Goal: Find specific page/section: Find specific page/section

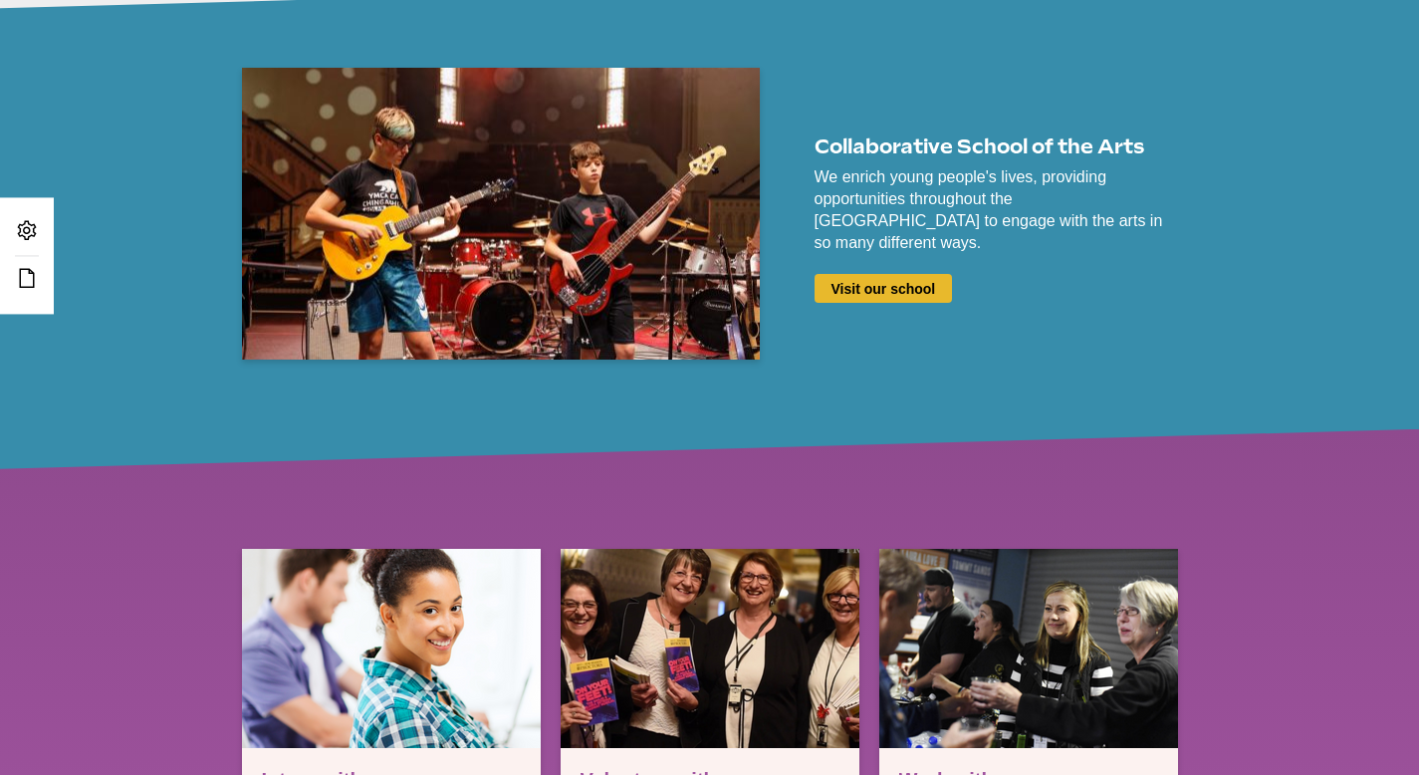
scroll to position [2949, 0]
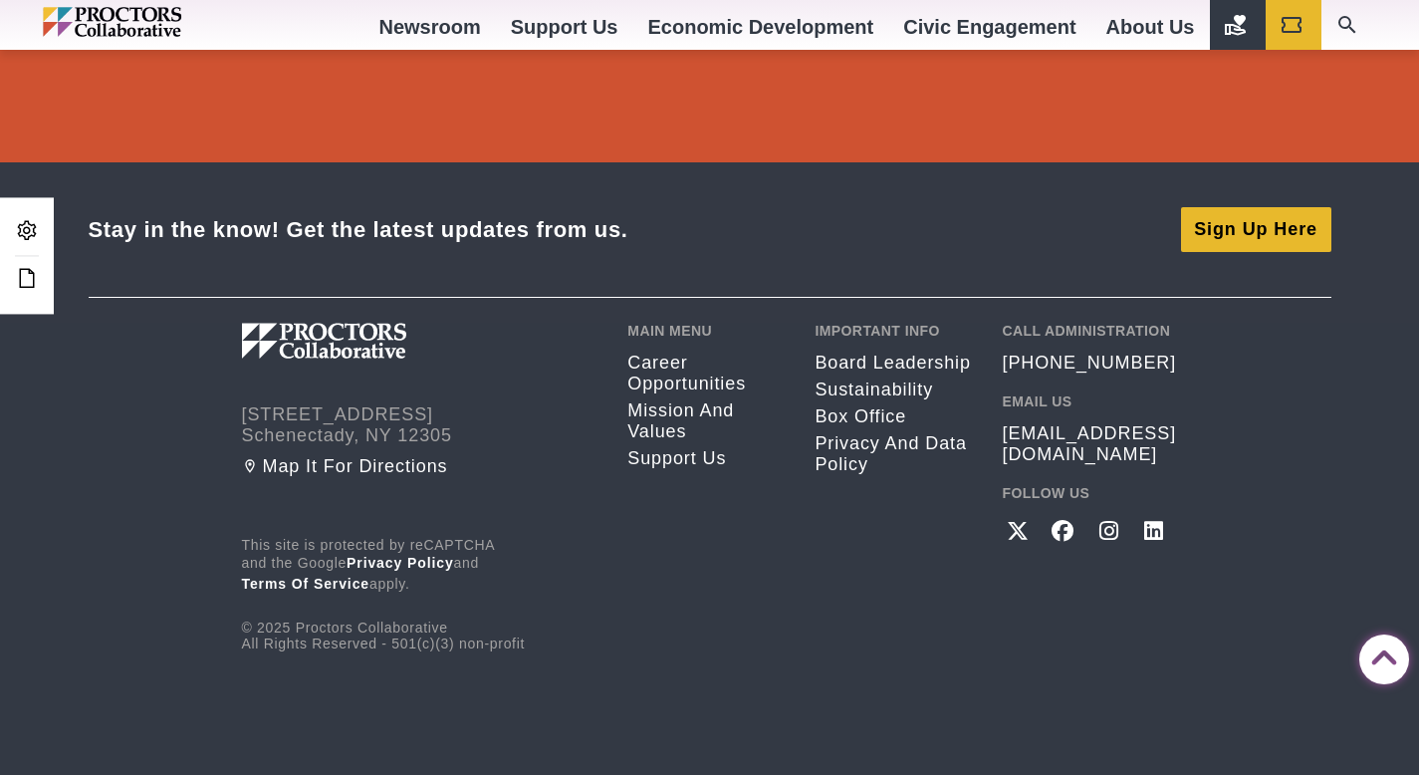
drag, startPoint x: 1430, startPoint y: 84, endPoint x: 1415, endPoint y: 774, distance: 690.2
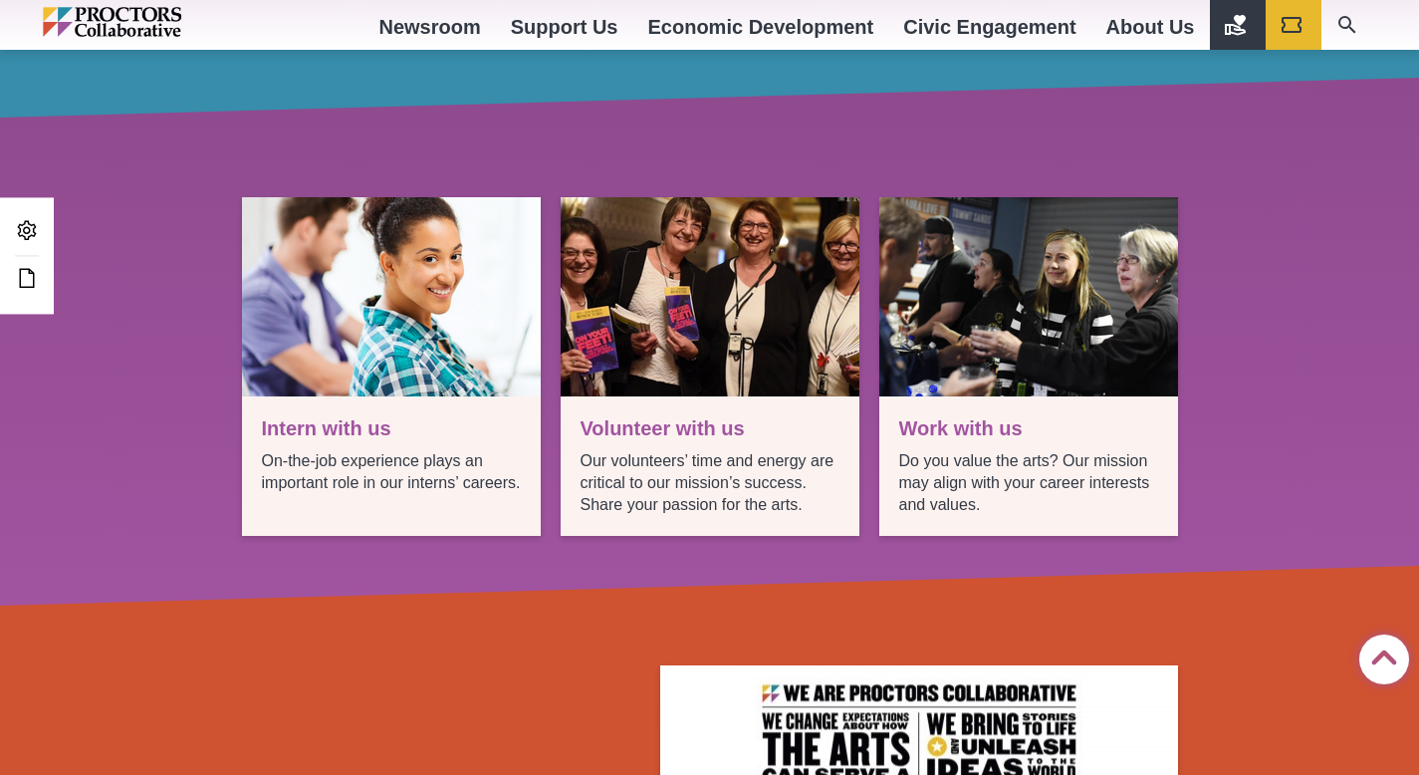
scroll to position [3863, 0]
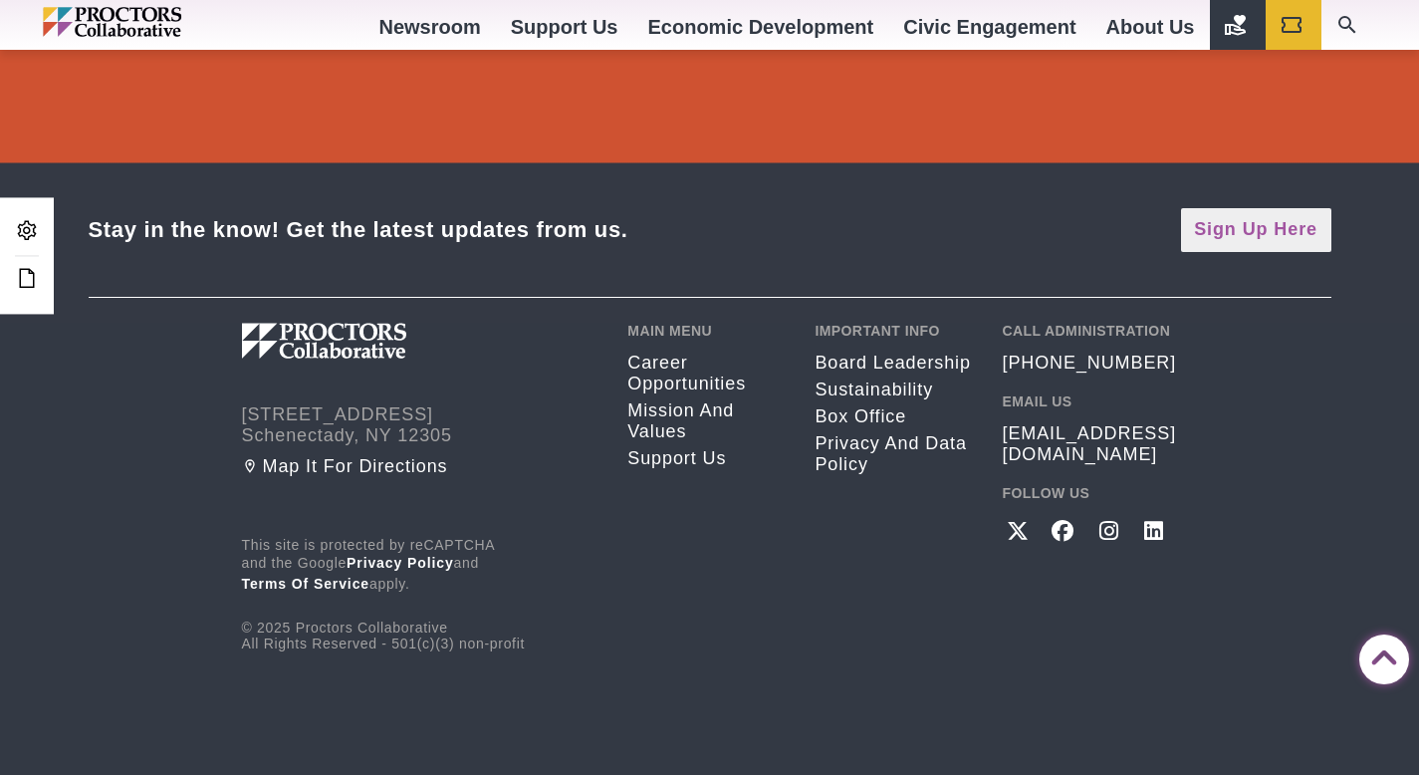
click at [1236, 214] on link "Sign Up Here" at bounding box center [1256, 230] width 150 height 44
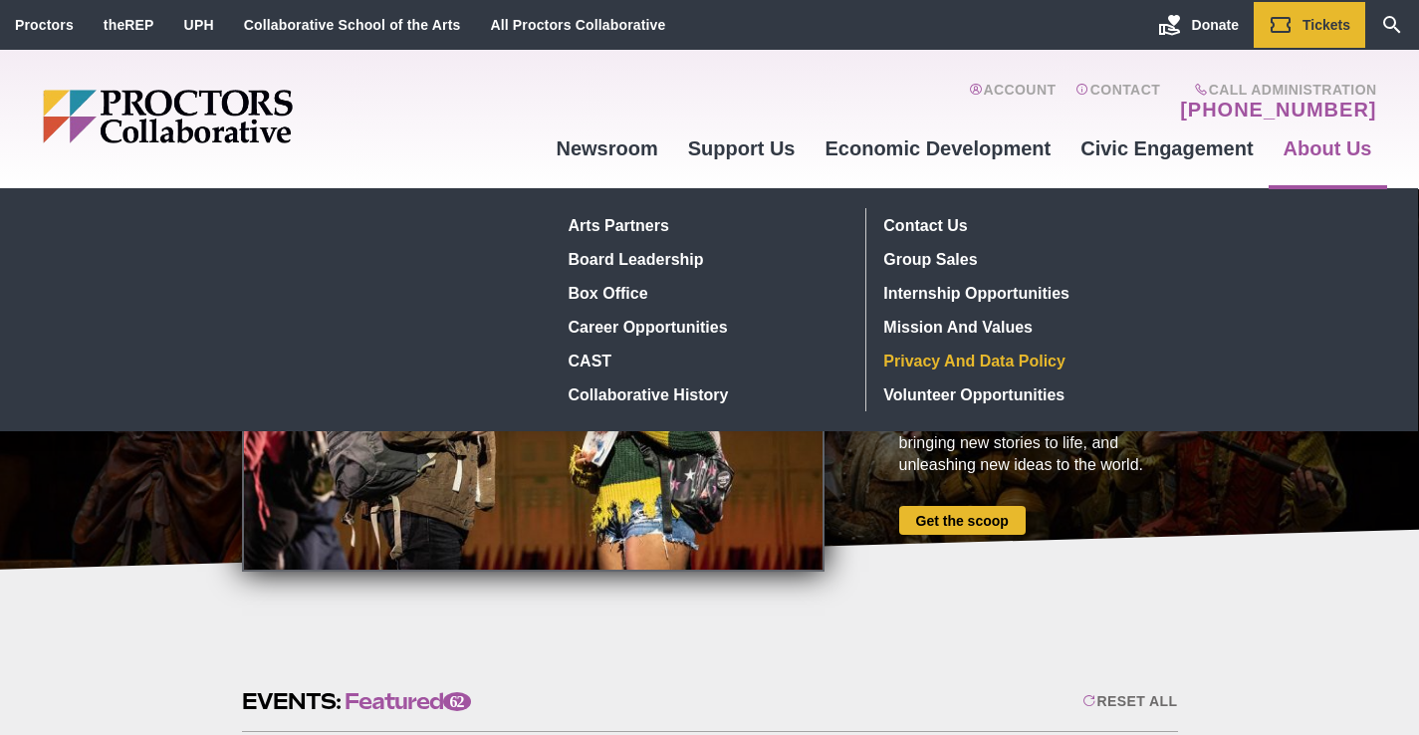
click at [1060, 366] on link "Privacy and Data Policy" at bounding box center [1021, 361] width 291 height 34
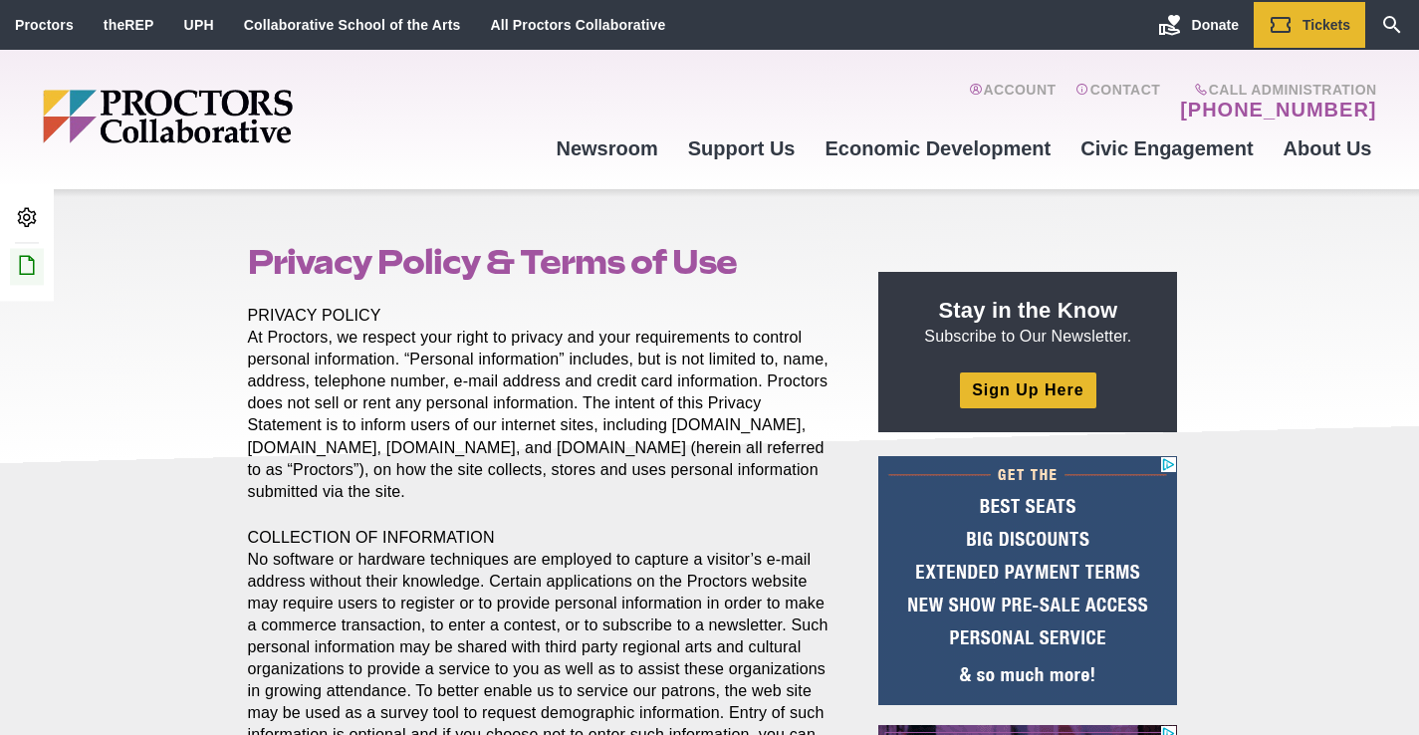
click at [22, 276] on icon at bounding box center [27, 265] width 24 height 24
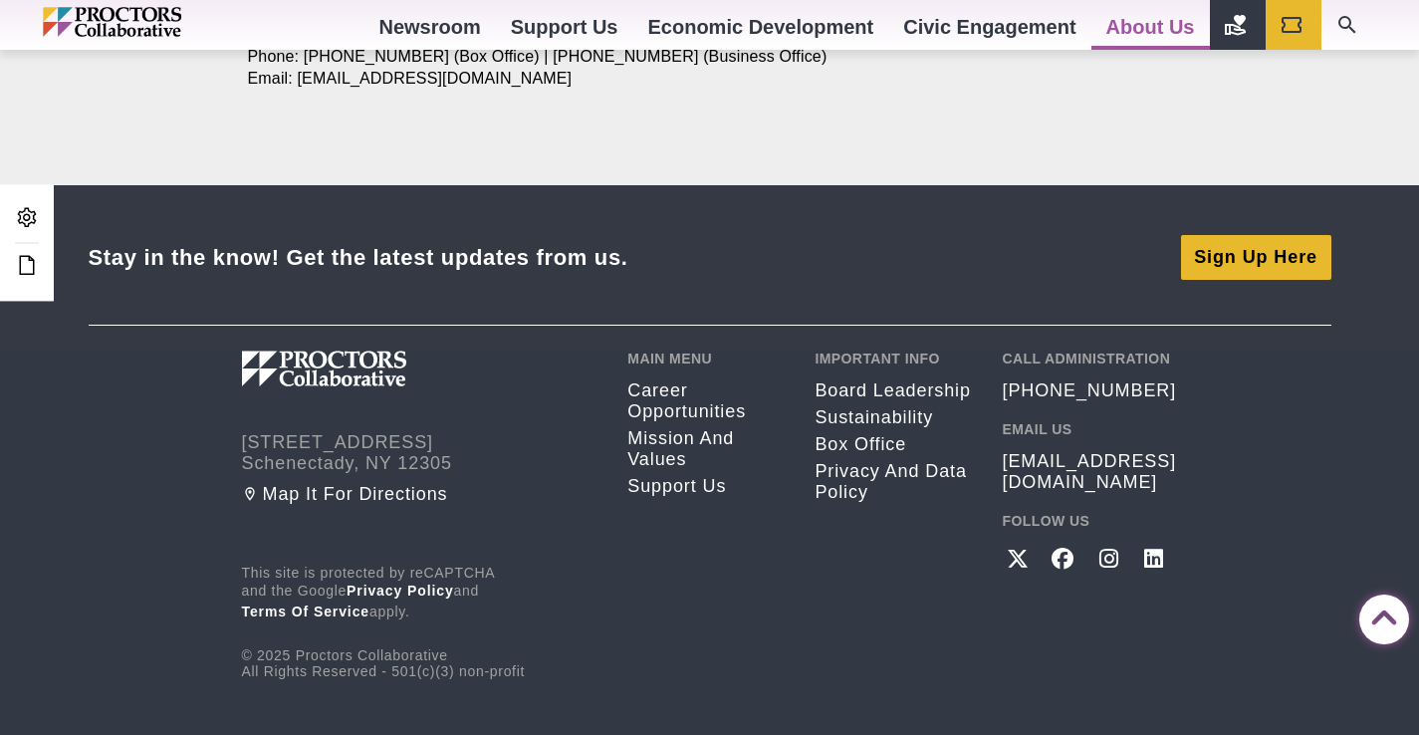
scroll to position [3793, 0]
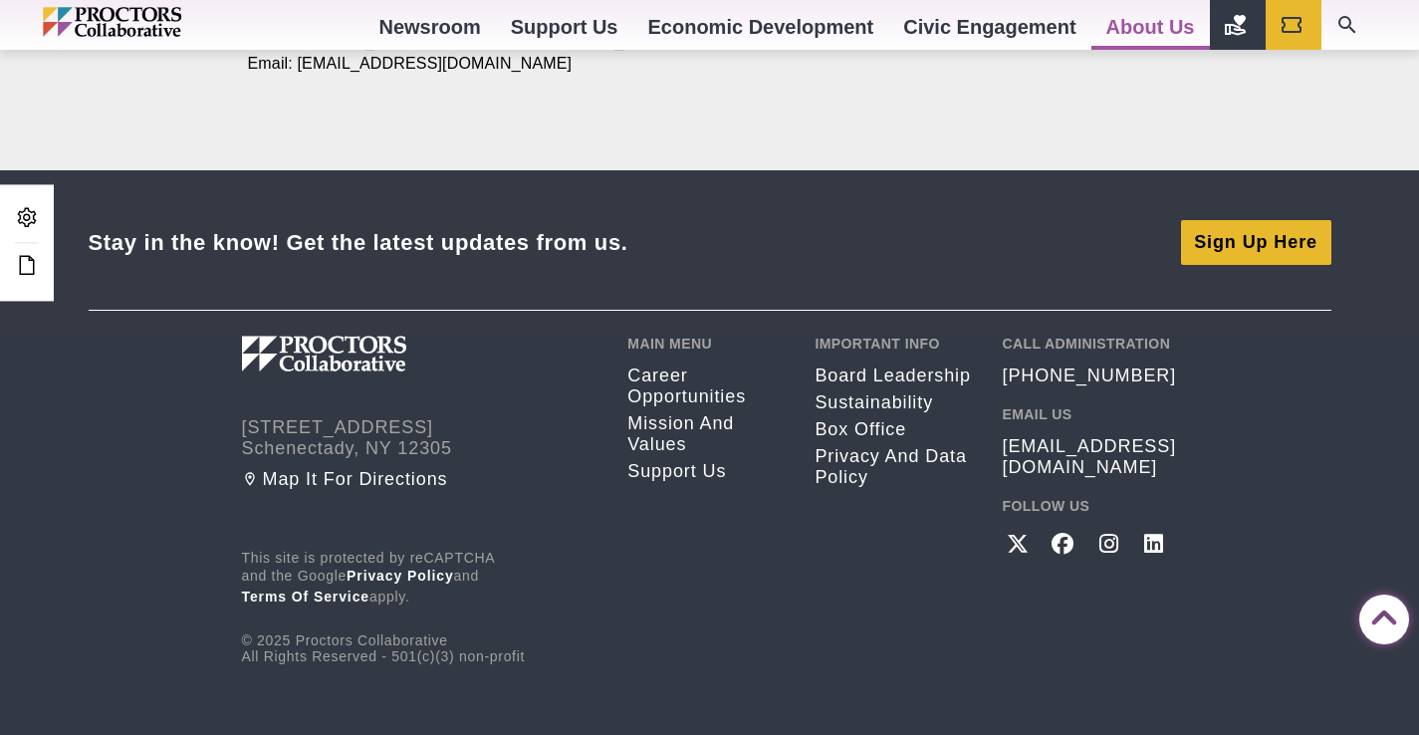
drag, startPoint x: 1261, startPoint y: 559, endPoint x: 1261, endPoint y: 579, distance: 19.9
click at [1261, 574] on footer "Stay in the know! Get the latest updates from us. Sign Up Here 432 State Street…" at bounding box center [709, 478] width 1419 height 617
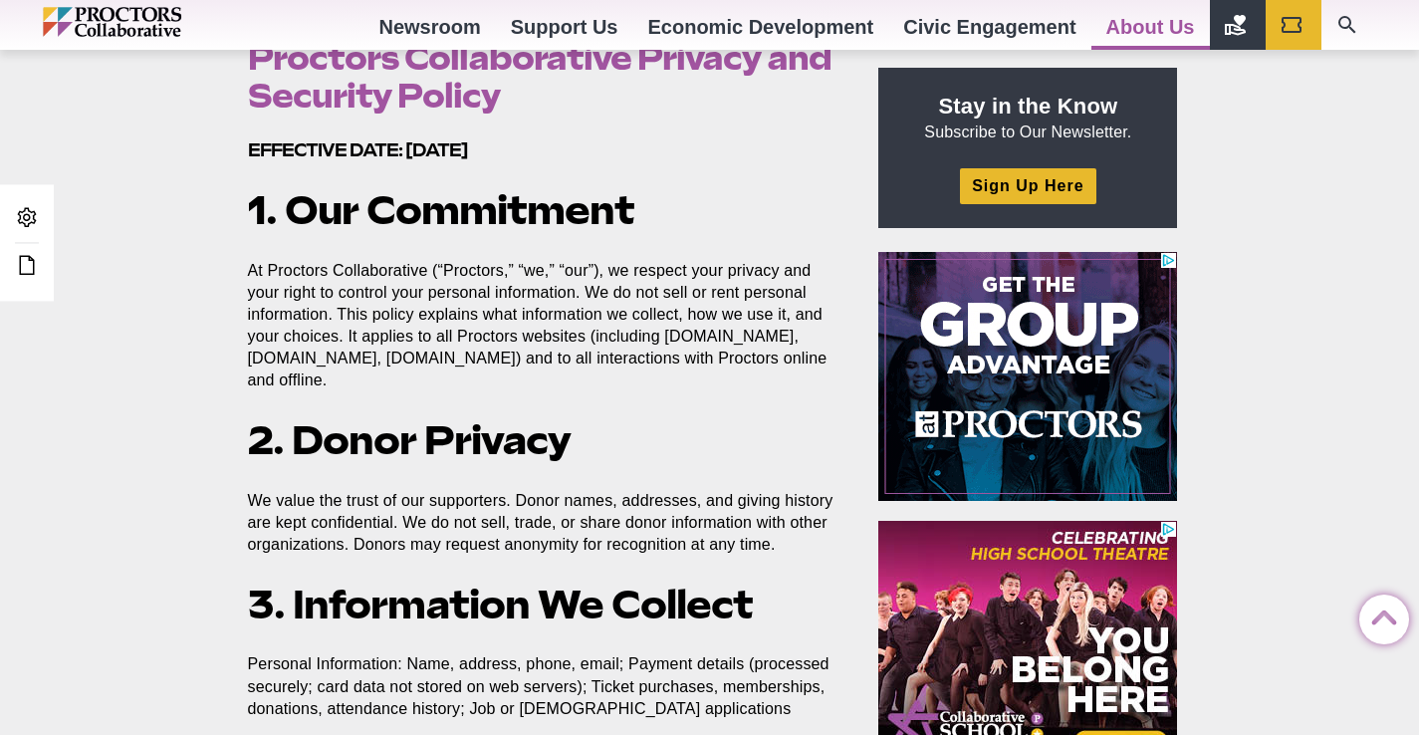
scroll to position [633, 0]
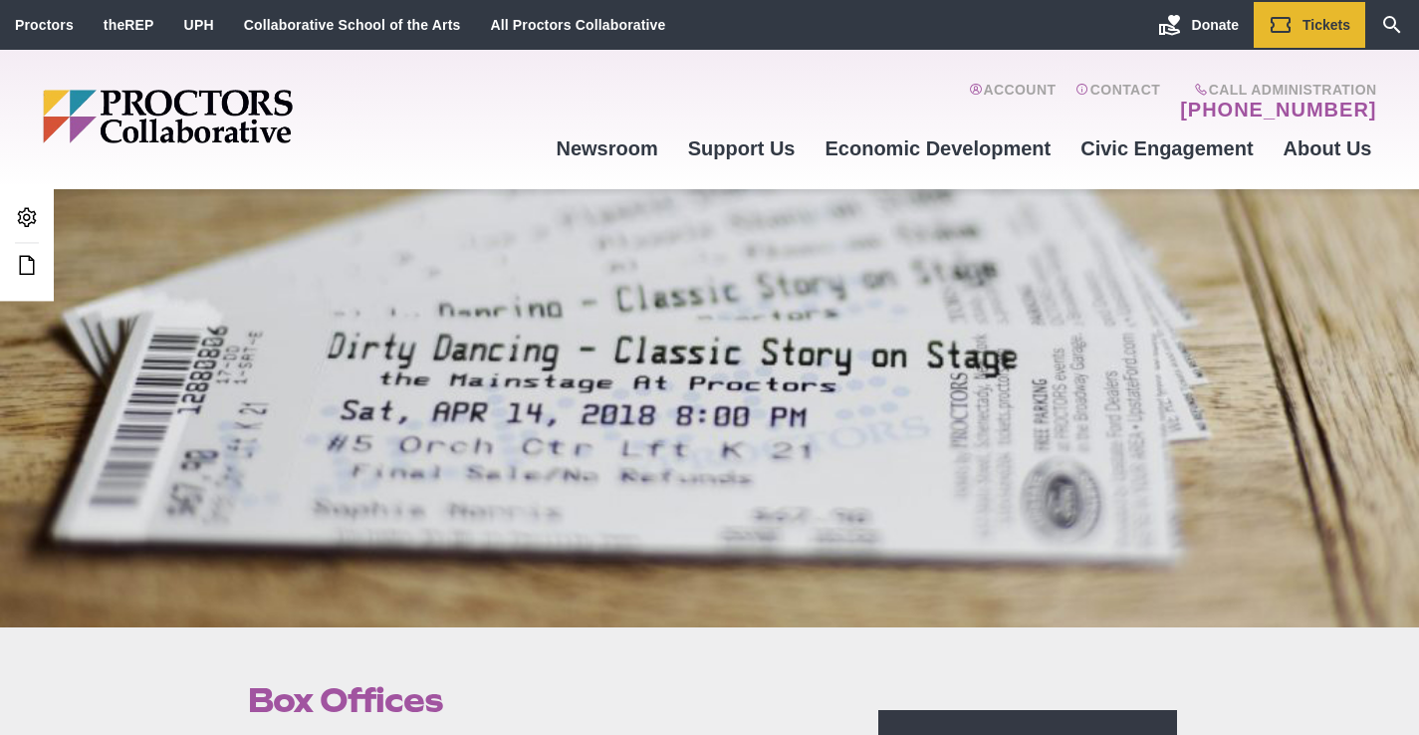
click at [1418, 68] on div "Account Contact Call Administration (518) 382-3884 Newsroom Newsroom Photo Gall…" at bounding box center [709, 119] width 1419 height 139
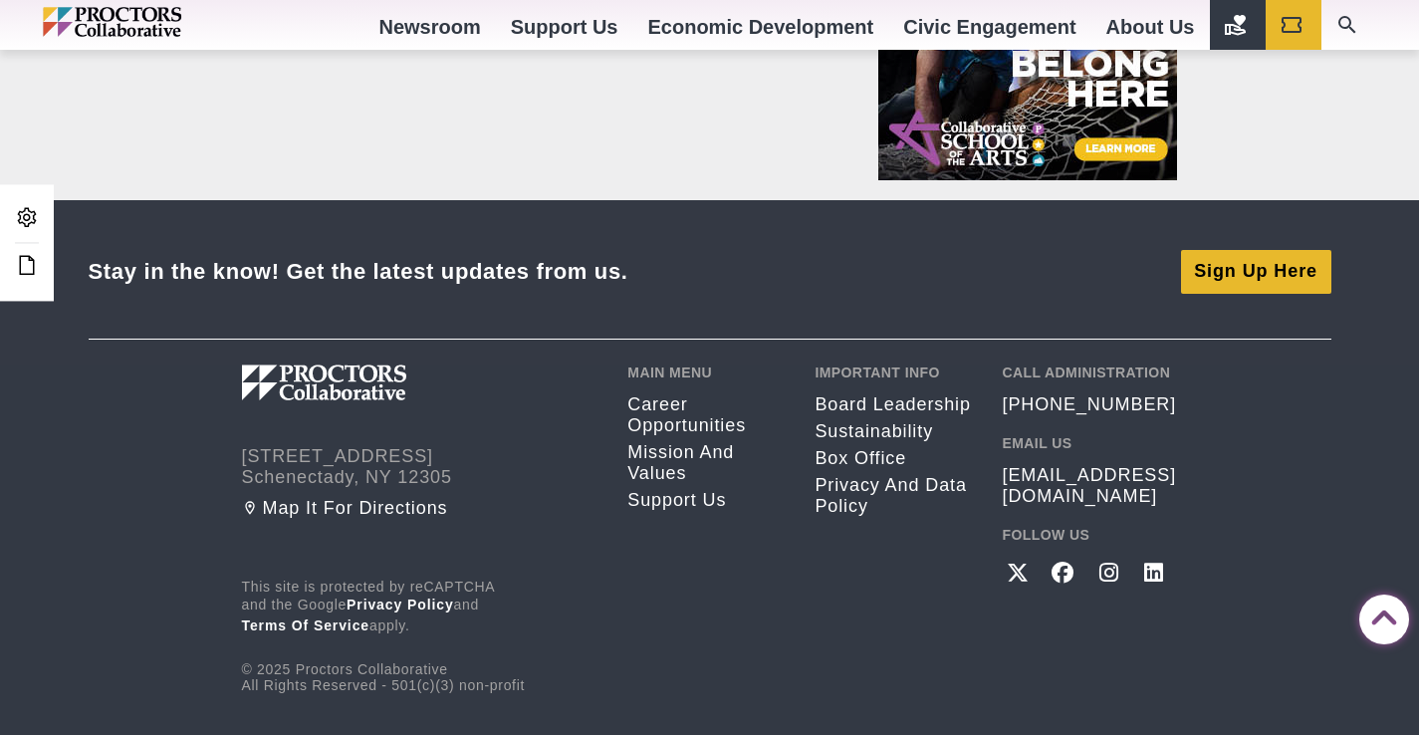
scroll to position [1763, 0]
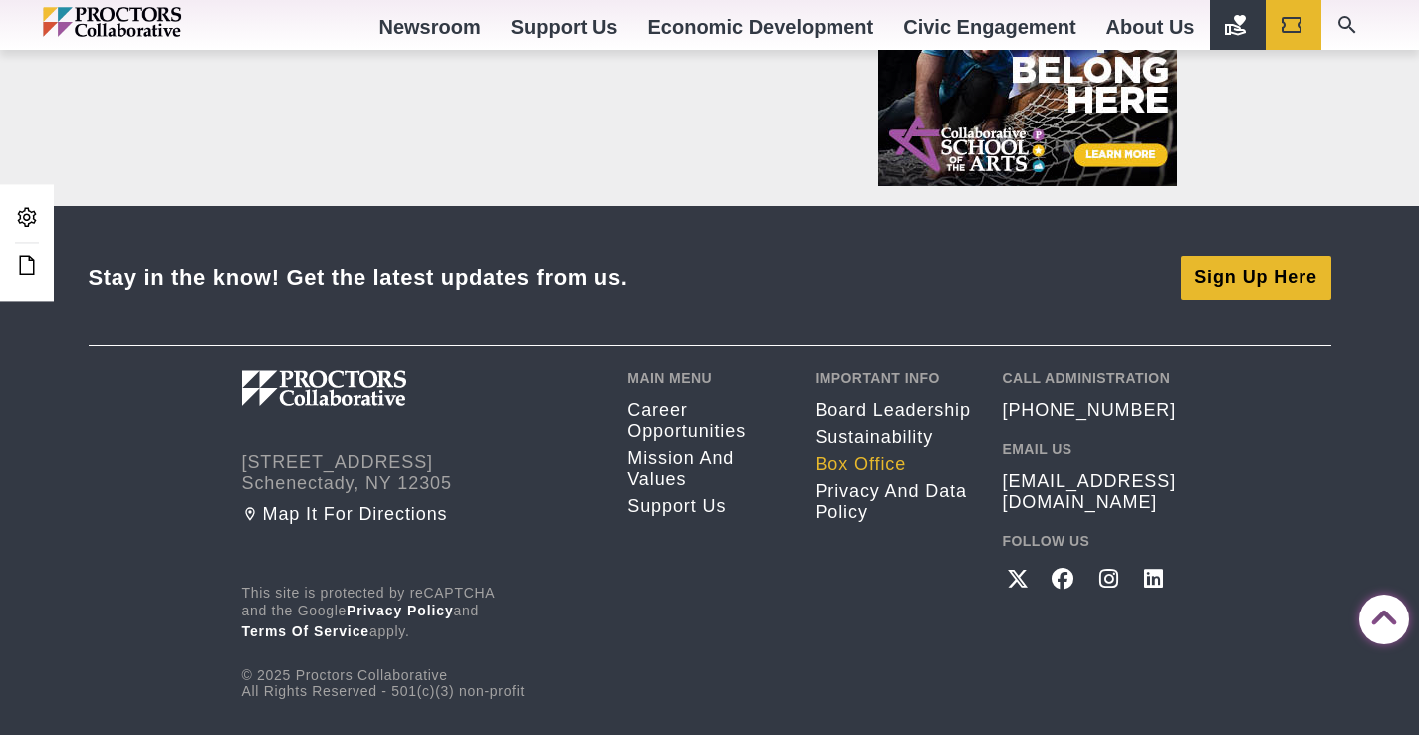
click at [878, 462] on link "Box Office" at bounding box center [893, 464] width 157 height 21
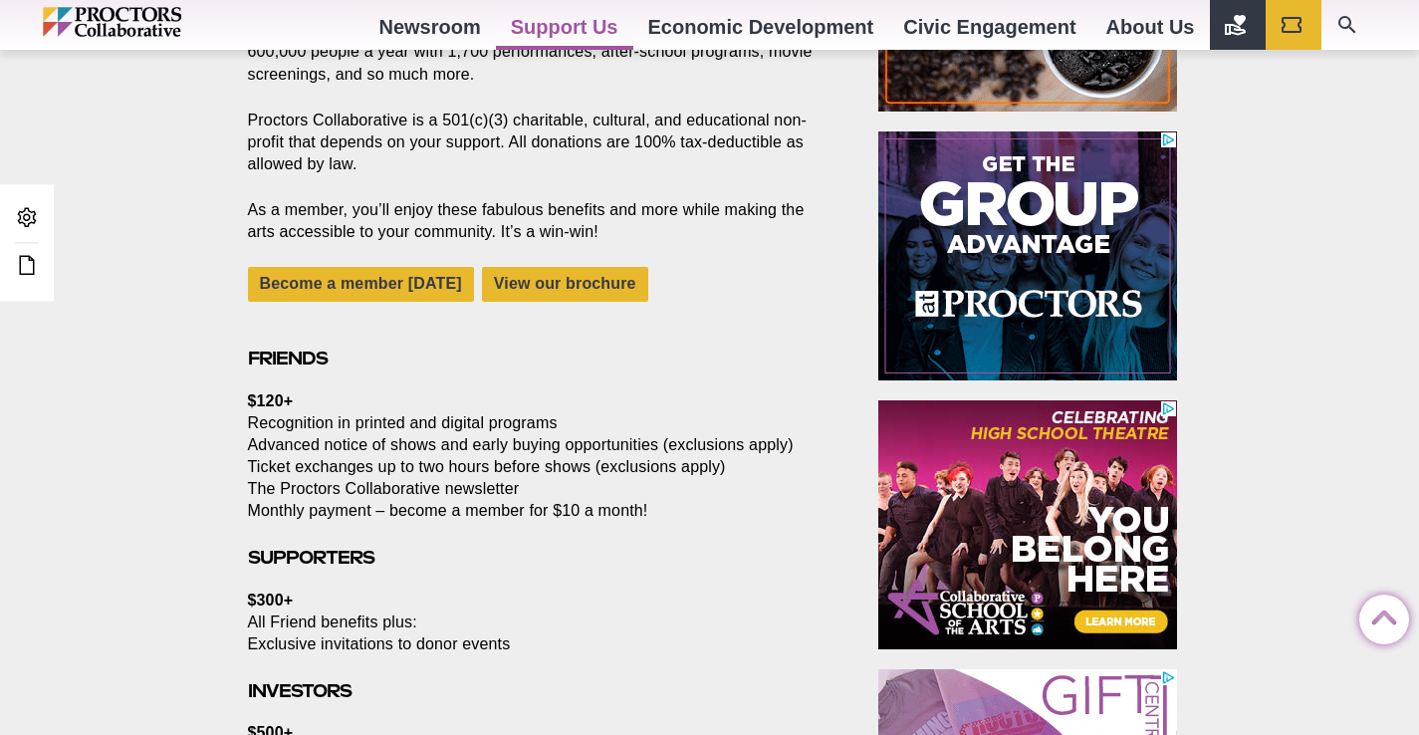
scroll to position [1047, 0]
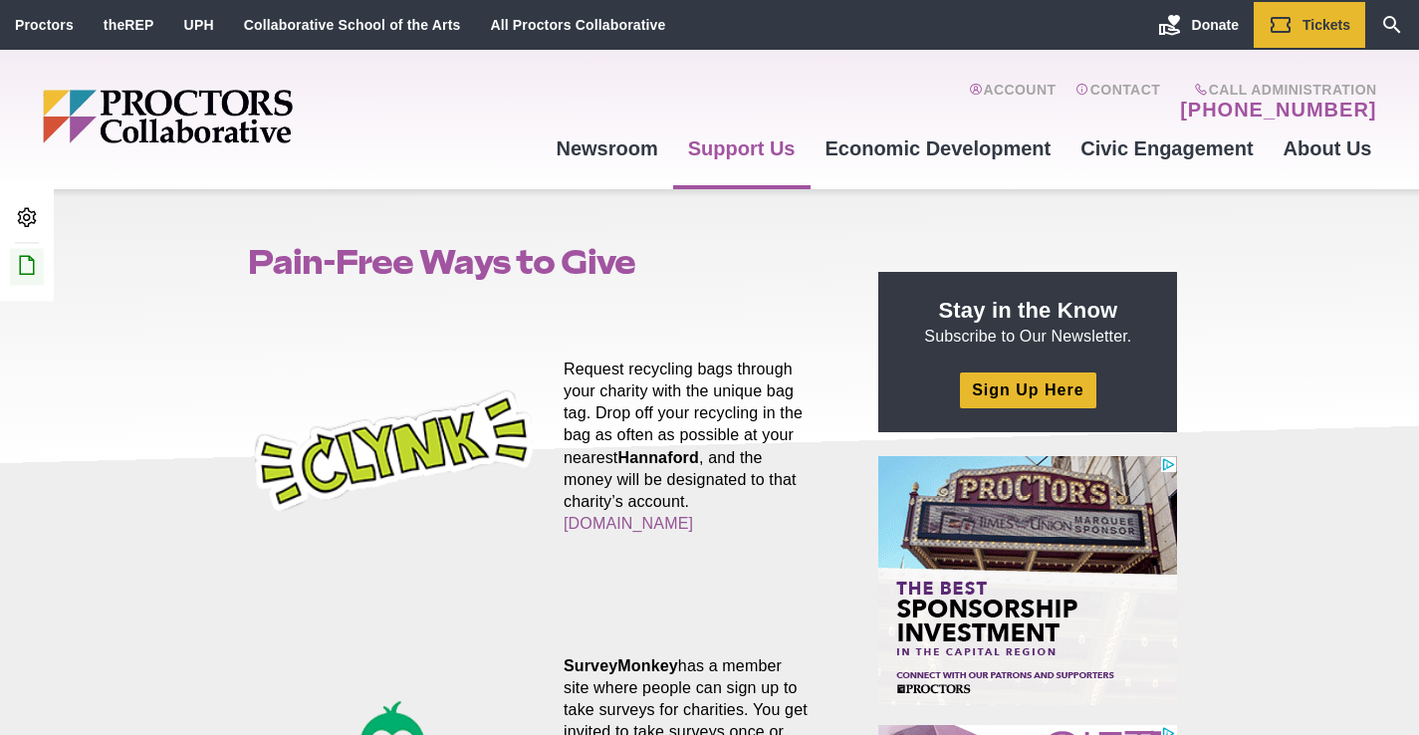
click at [26, 269] on icon at bounding box center [27, 265] width 24 height 24
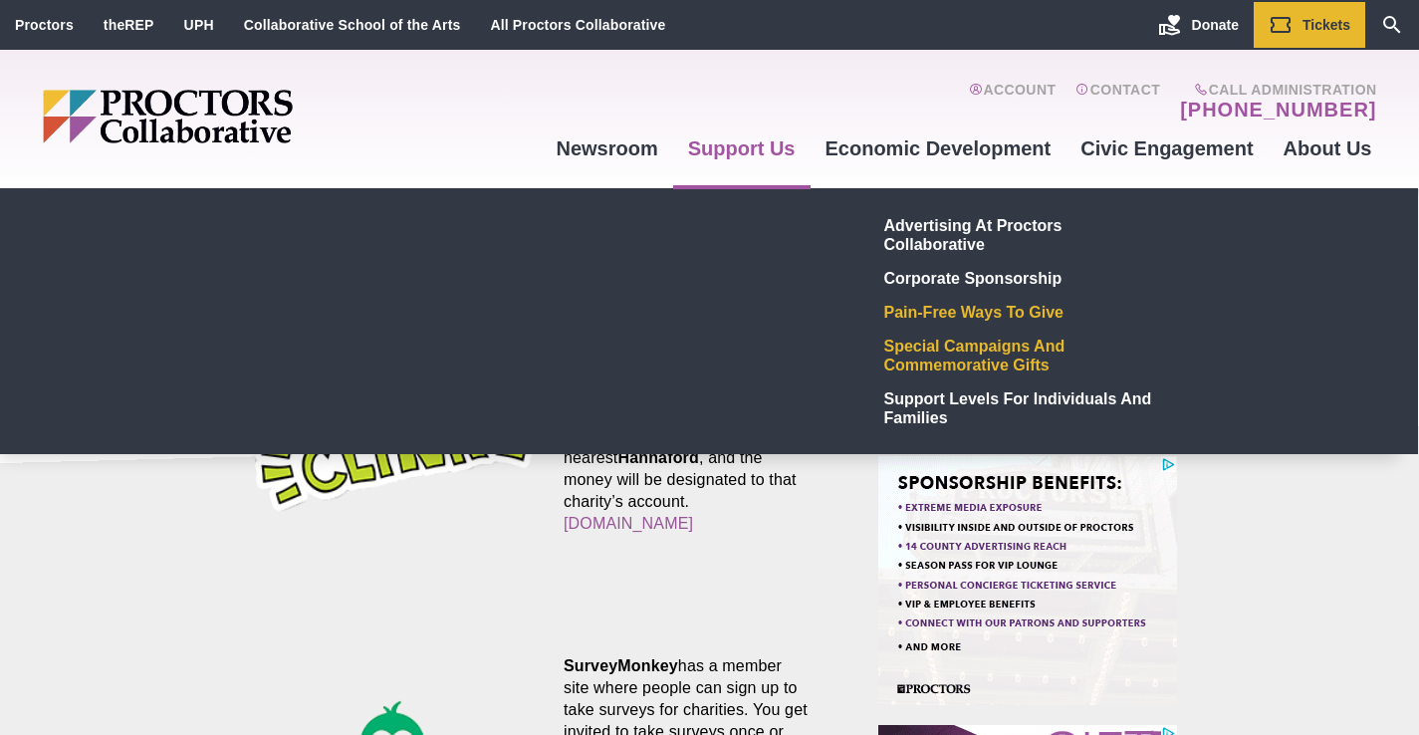
click at [959, 358] on link "Special Campaigns and Commemorative Gifts" at bounding box center [1021, 355] width 291 height 53
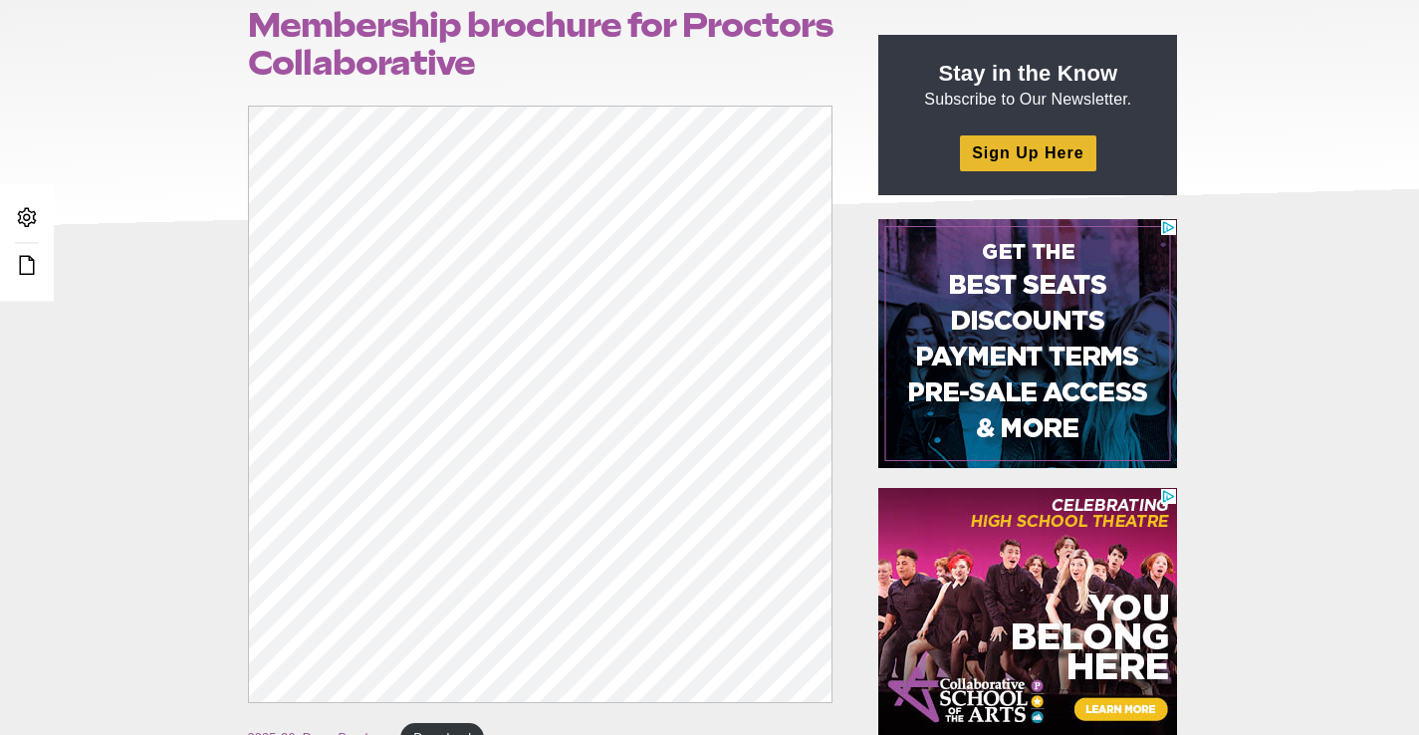
scroll to position [241, 0]
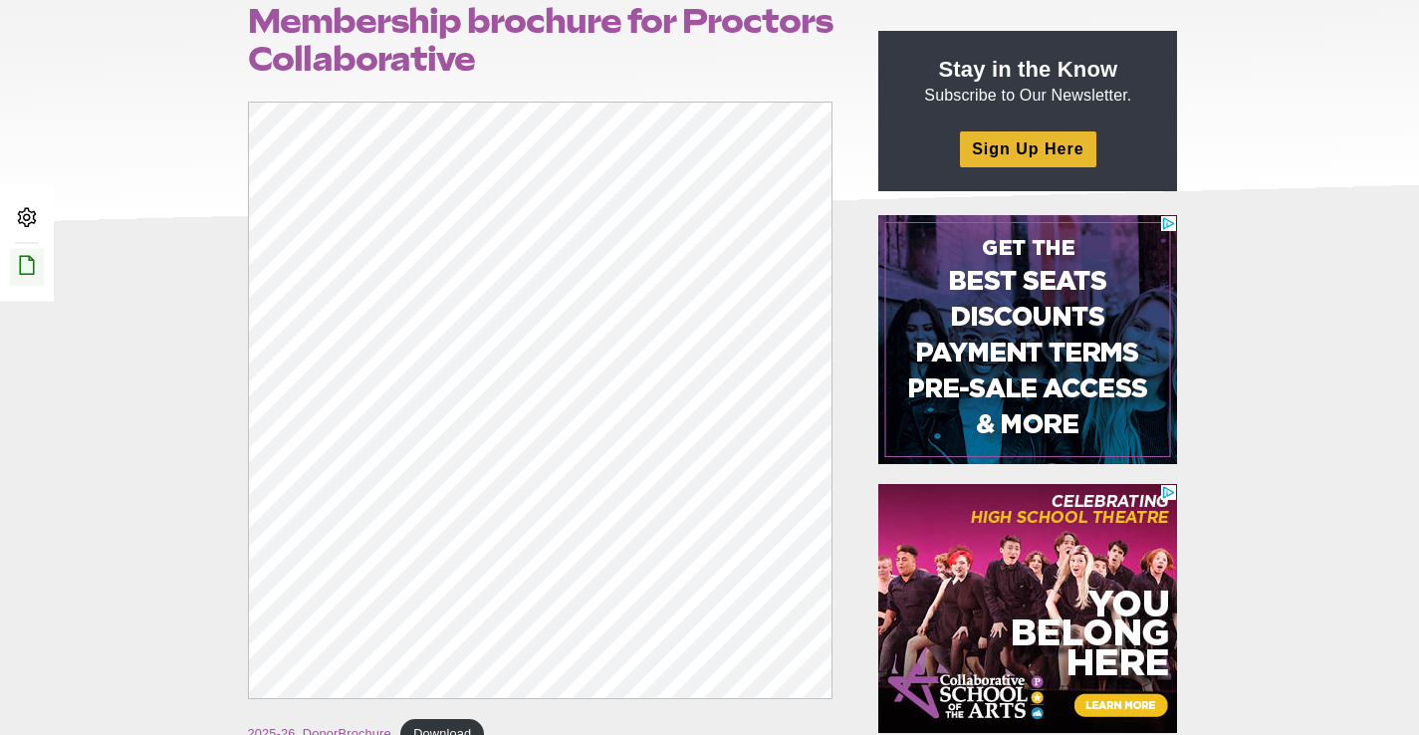
click at [28, 272] on icon at bounding box center [27, 265] width 24 height 24
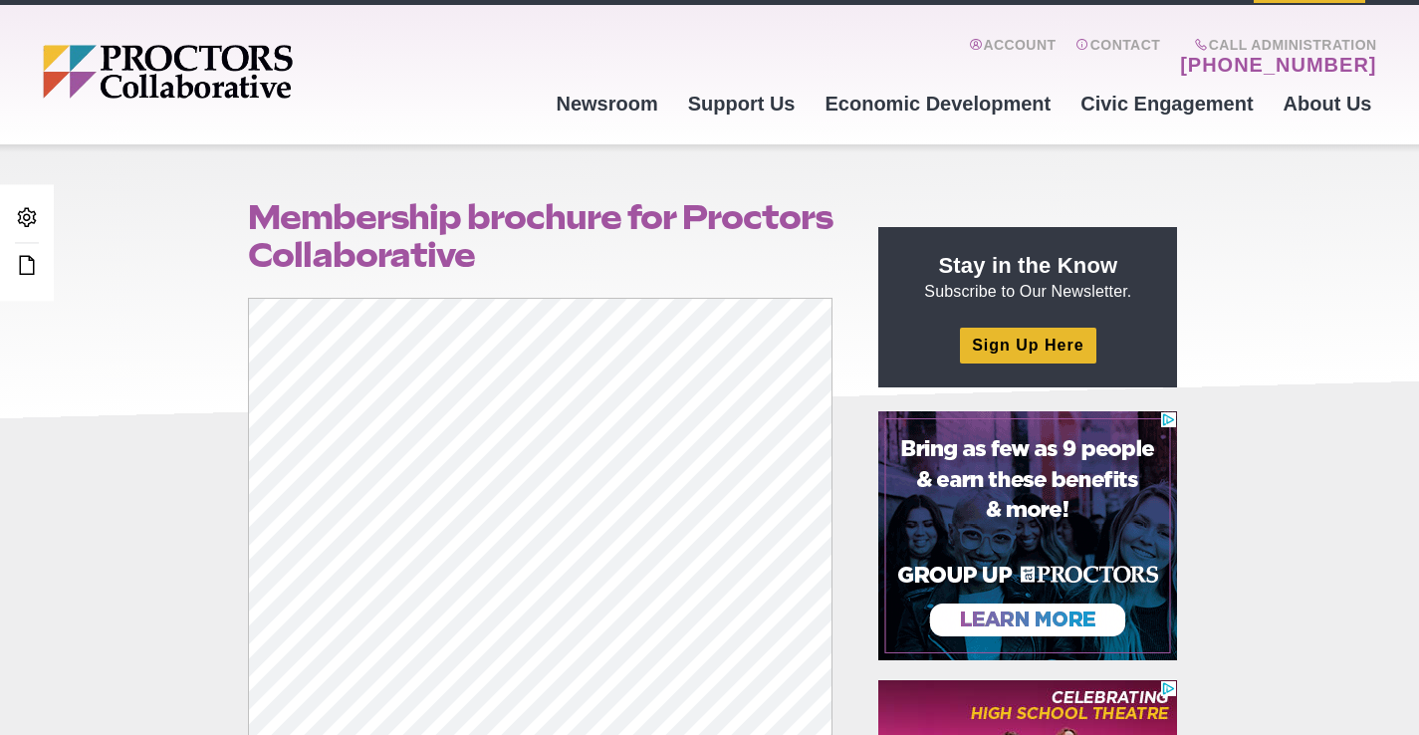
scroll to position [44, 0]
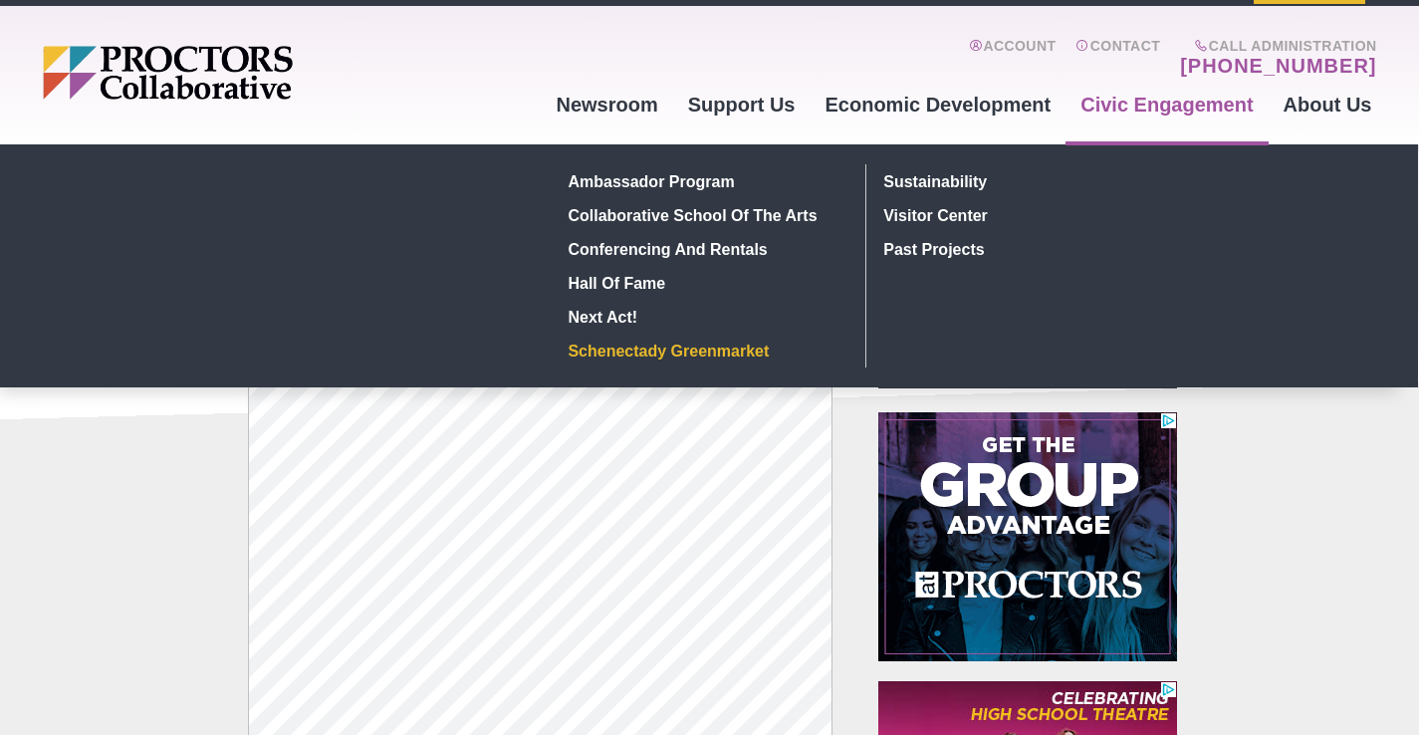
click at [768, 348] on link "Schenectady Greenmarket" at bounding box center [706, 351] width 290 height 34
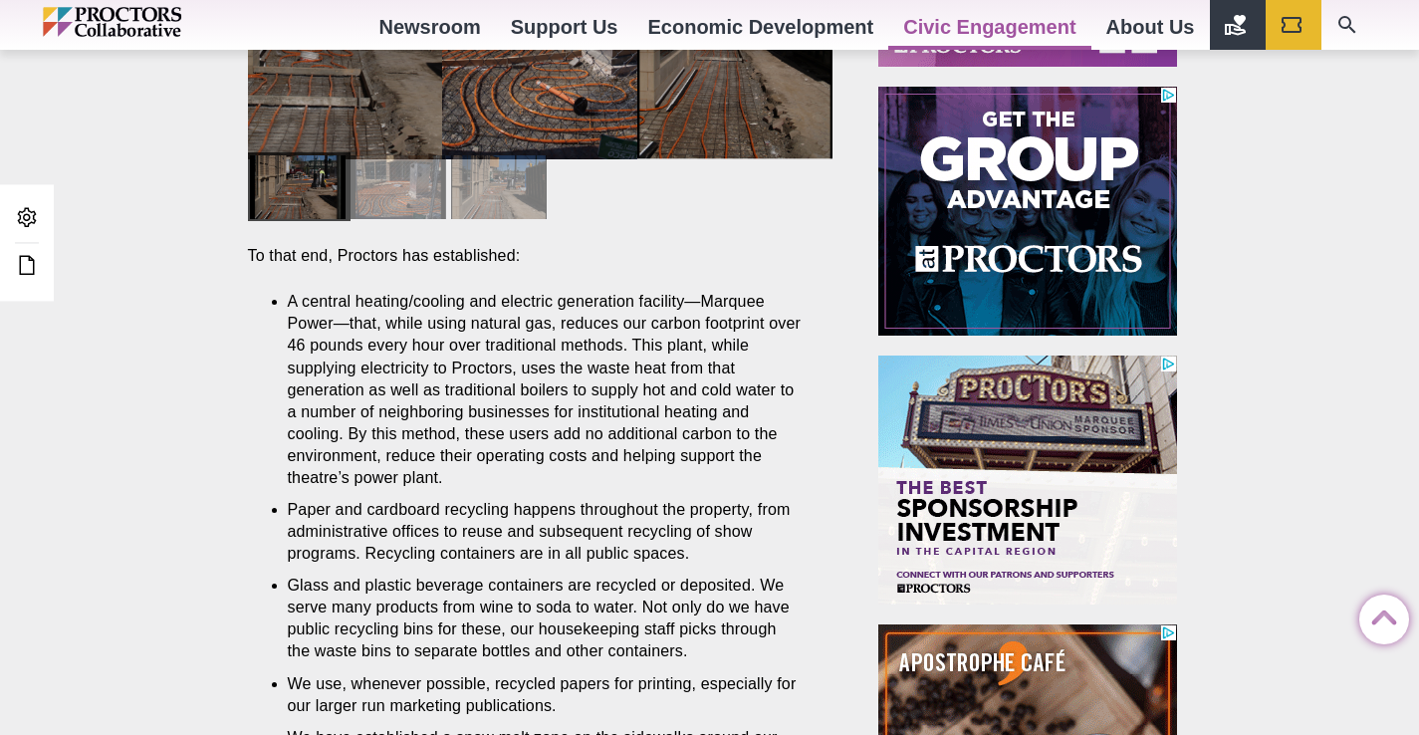
scroll to position [1087, 0]
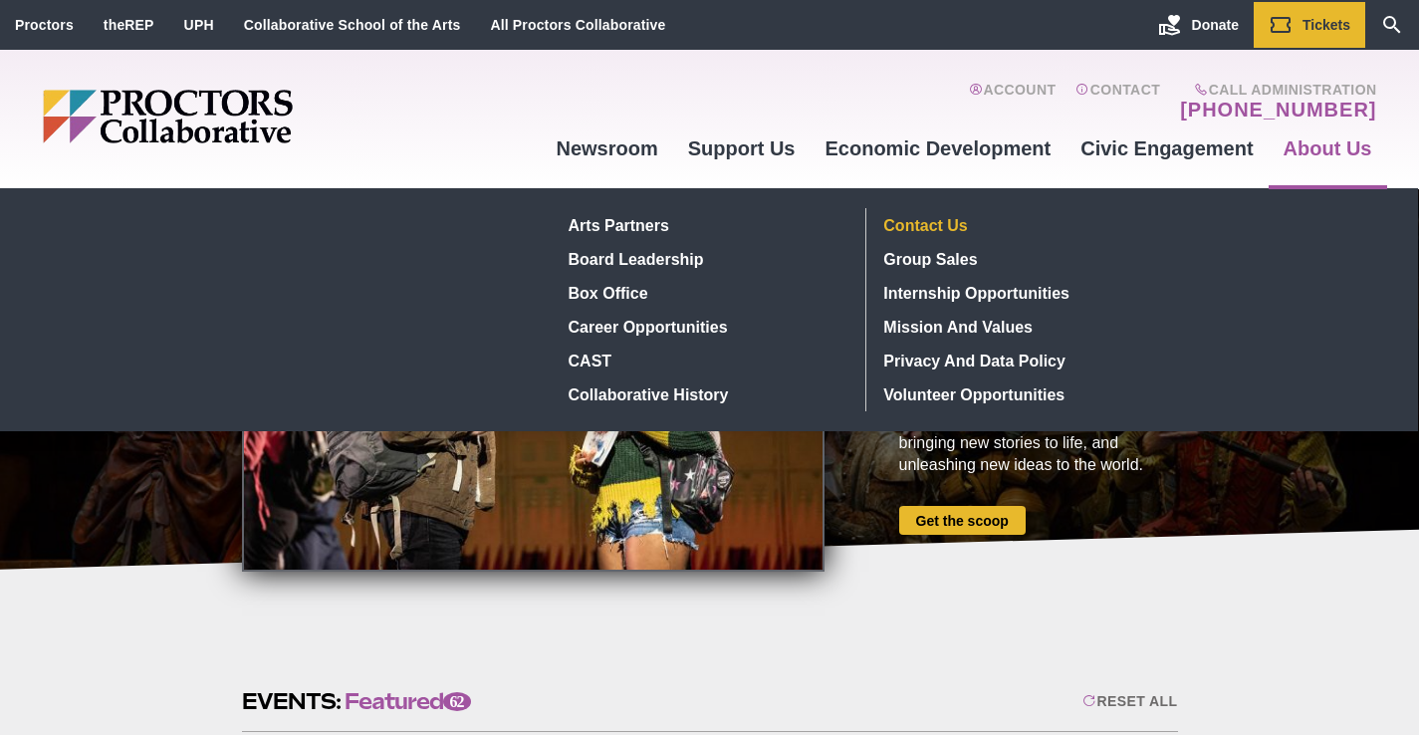
click at [974, 220] on link "Contact Us" at bounding box center [1021, 225] width 291 height 34
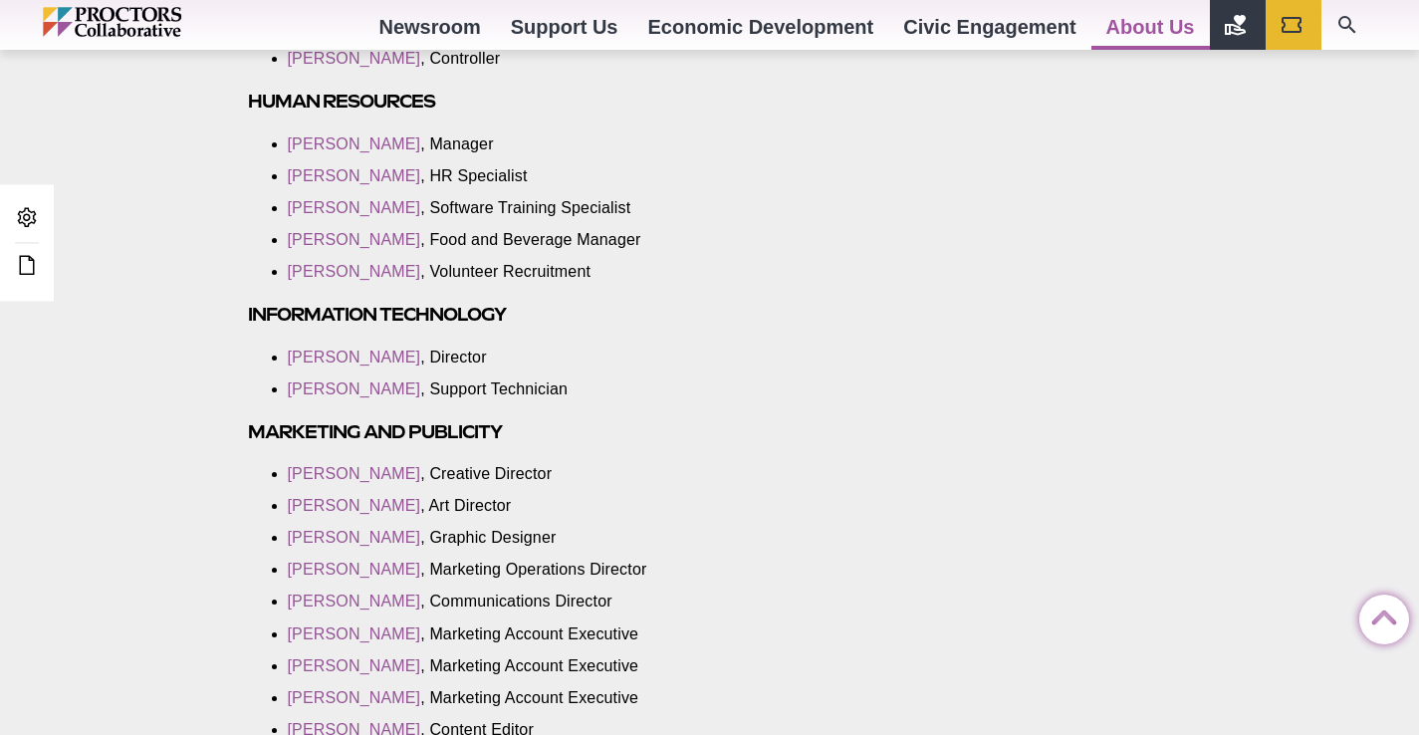
scroll to position [2389, 0]
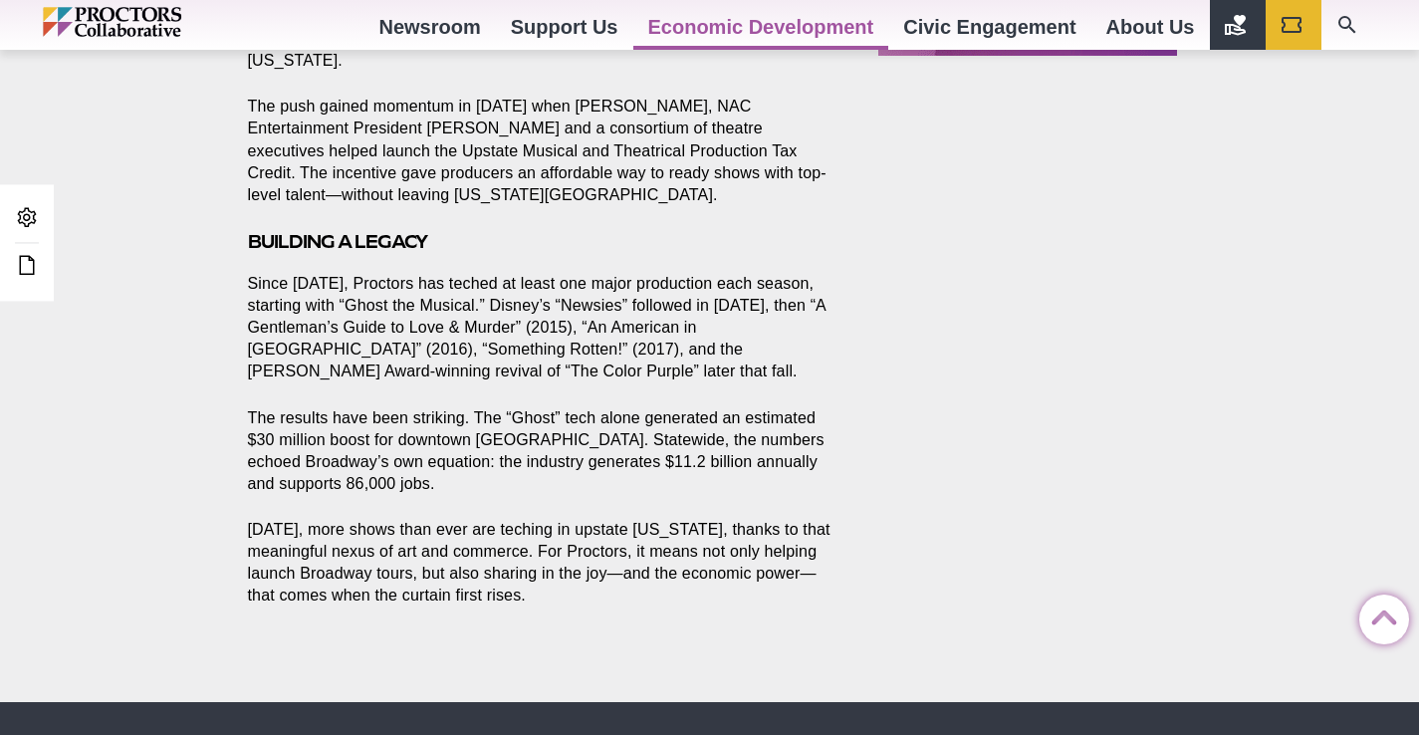
scroll to position [1909, 0]
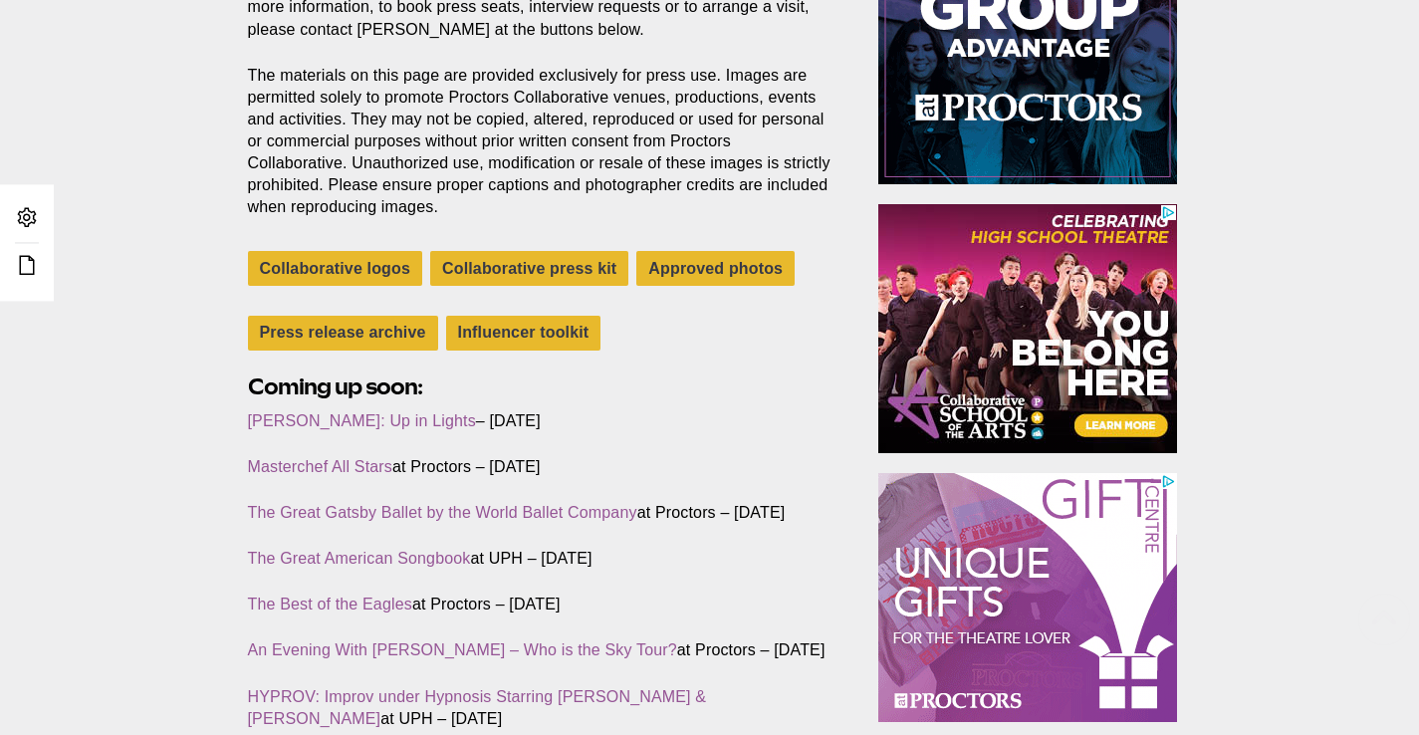
scroll to position [576, 0]
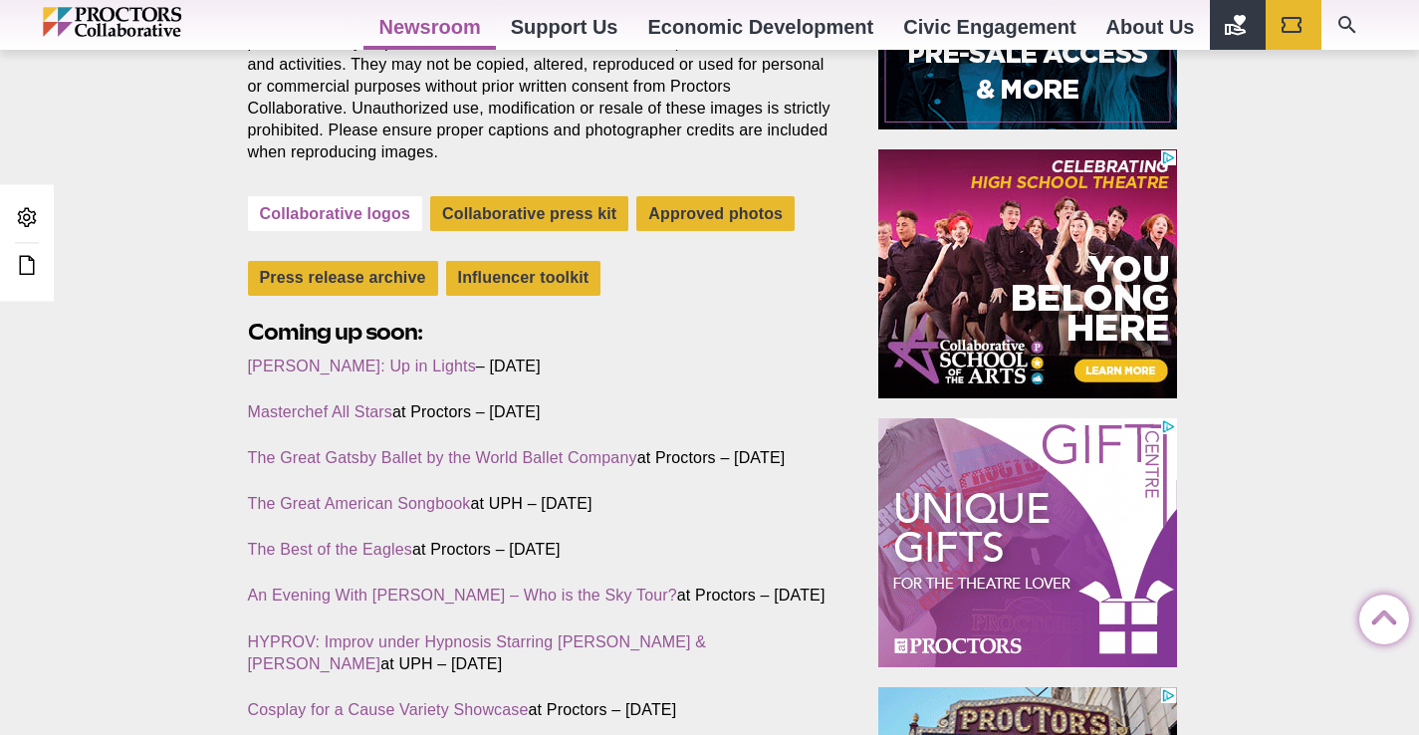
click at [374, 206] on link "Collaborative logos" at bounding box center [335, 213] width 175 height 35
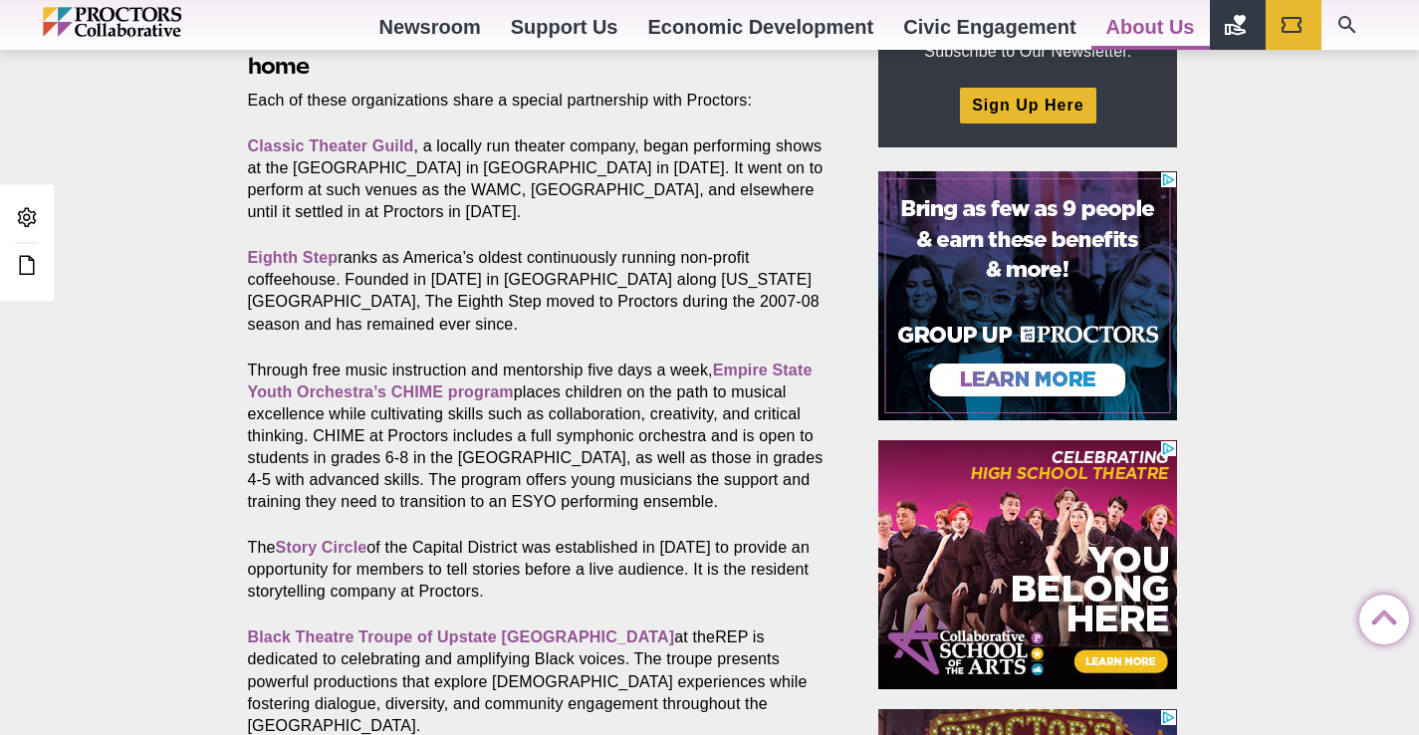
scroll to position [711, 0]
